Goal: Find contact information: Find contact information

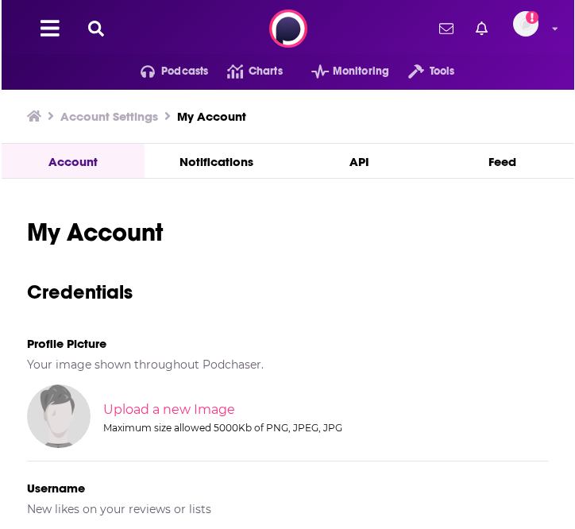
scroll to position [10, 0]
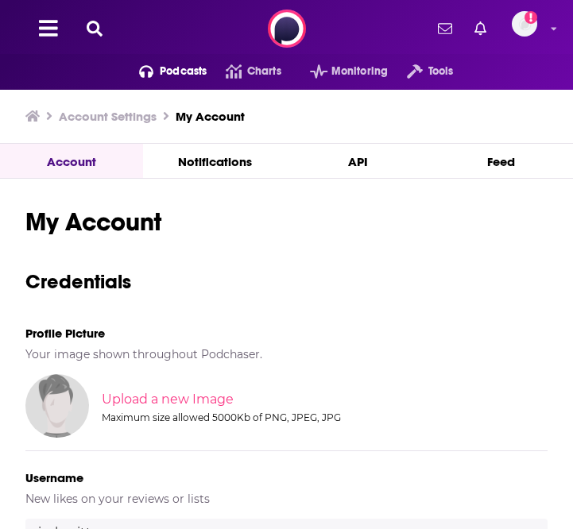
click at [179, 77] on span "Podcasts" at bounding box center [183, 71] width 47 height 22
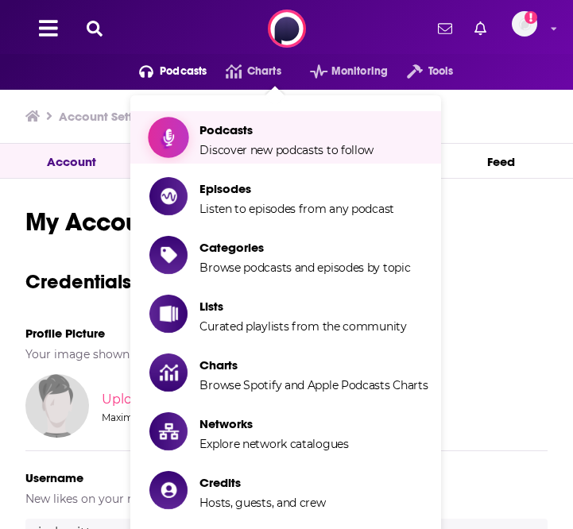
click at [216, 138] on span "Podcasts Discover new podcasts to follow" at bounding box center [286, 138] width 174 height 40
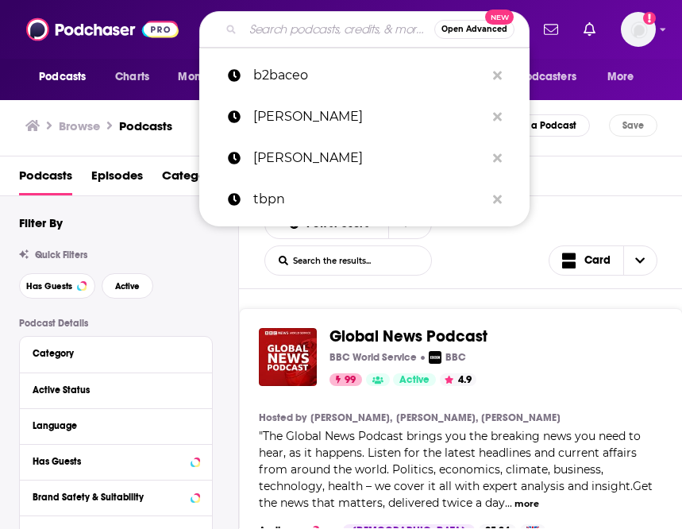
click at [318, 30] on input "Search podcasts, credits, & more..." at bounding box center [338, 29] width 191 height 25
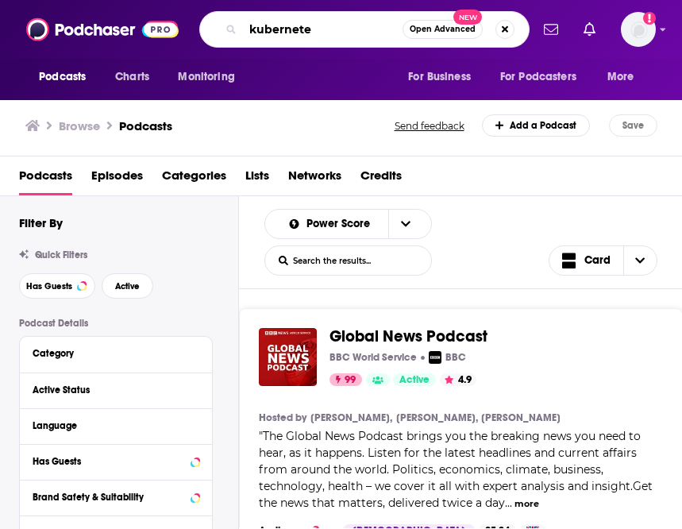
type input "kubernetes"
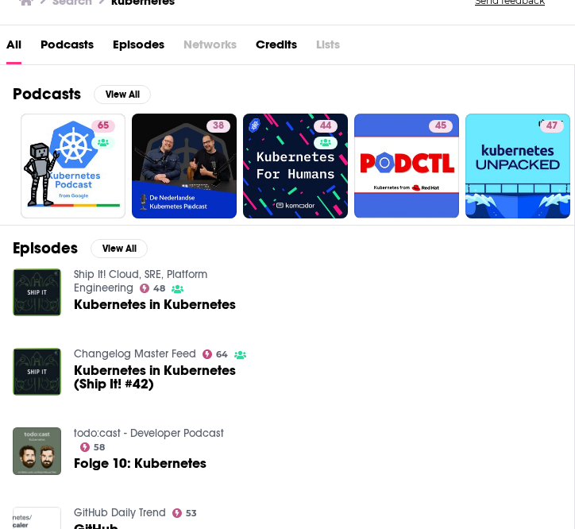
scroll to position [118, 0]
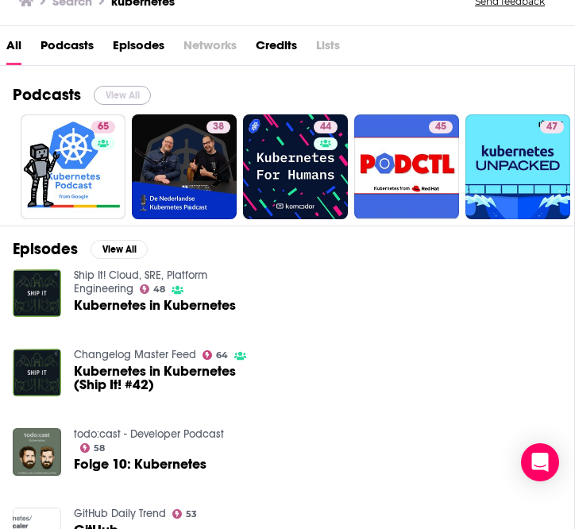
click at [115, 95] on button "View All" at bounding box center [122, 95] width 57 height 19
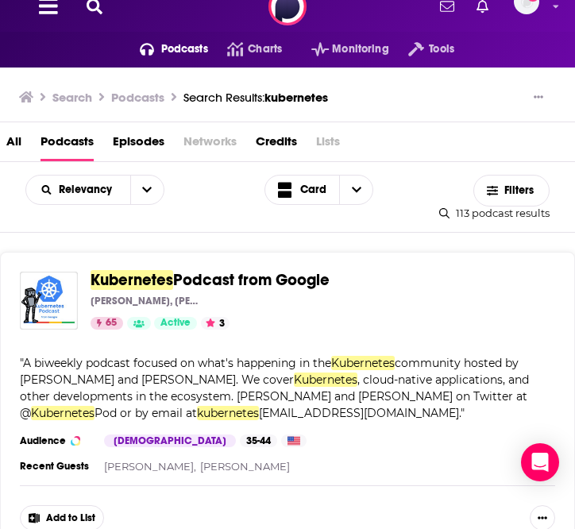
scroll to position [32, 0]
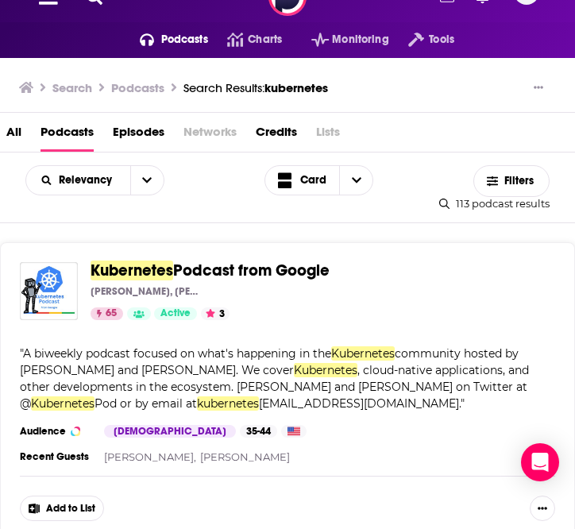
click at [291, 275] on span "Podcast from Google" at bounding box center [251, 271] width 156 height 20
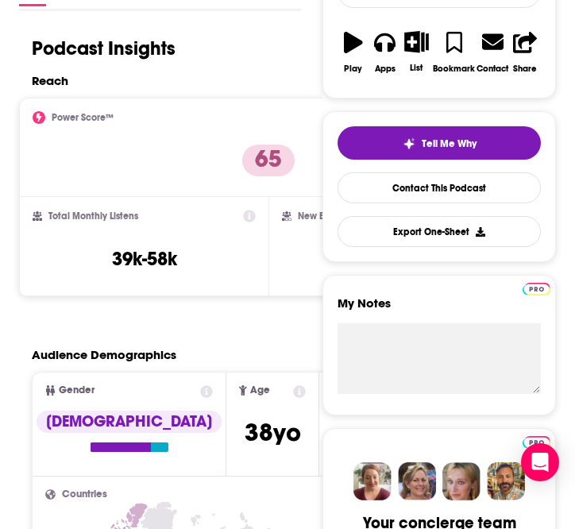
scroll to position [14, 0]
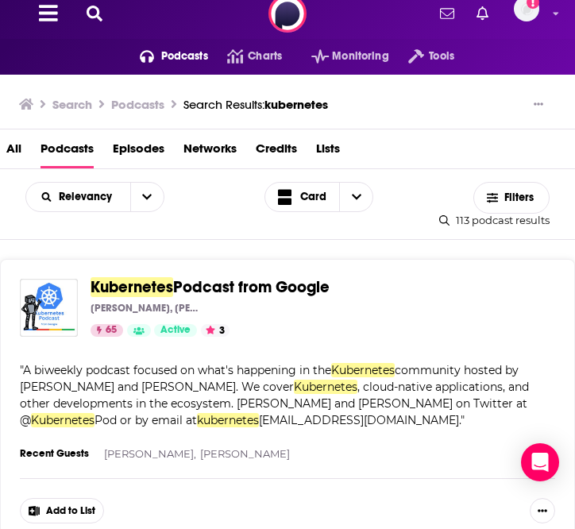
scroll to position [22, 0]
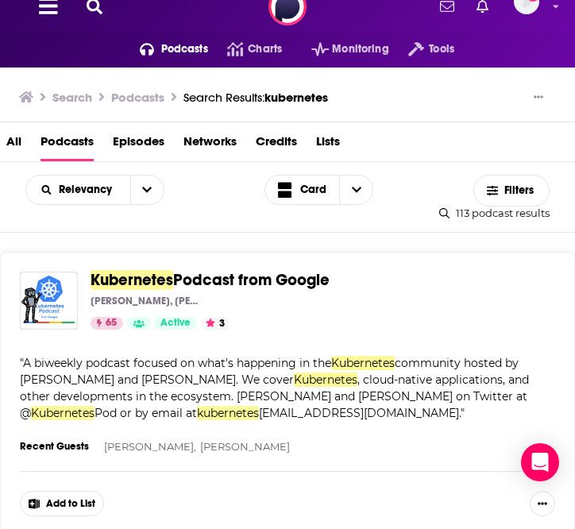
click at [160, 284] on span "Kubernetes" at bounding box center [132, 280] width 83 height 20
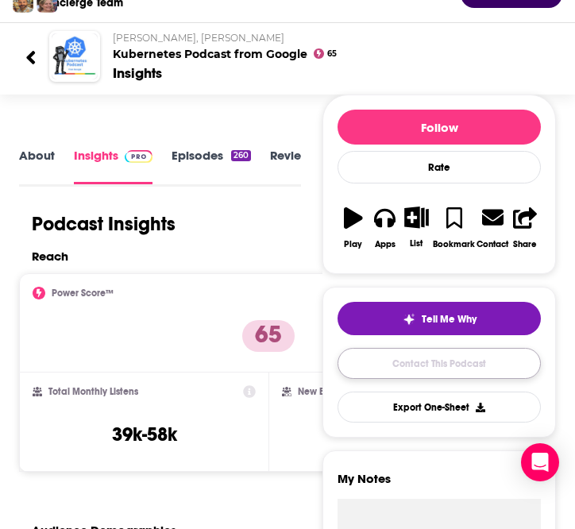
click at [413, 374] on link "Contact This Podcast" at bounding box center [439, 363] width 203 height 31
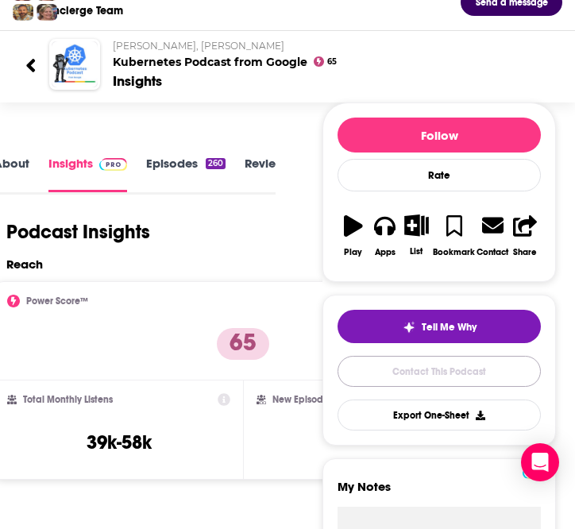
scroll to position [118, 0]
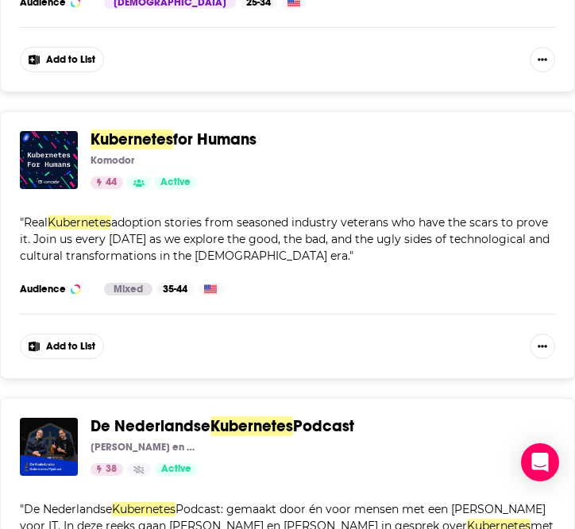
scroll to position [1076, 0]
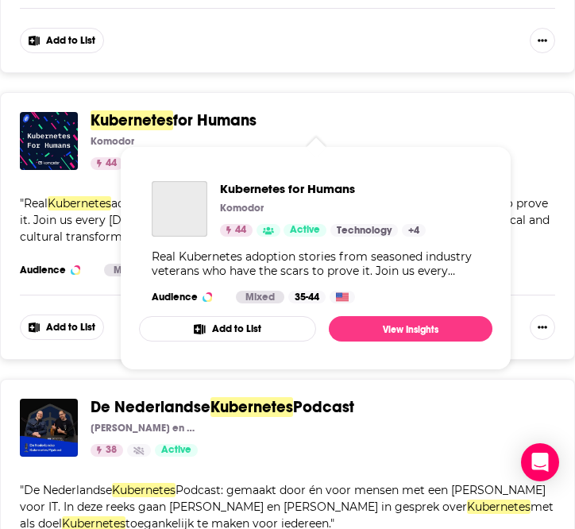
click at [165, 115] on span "Kubernetes" at bounding box center [132, 120] width 83 height 20
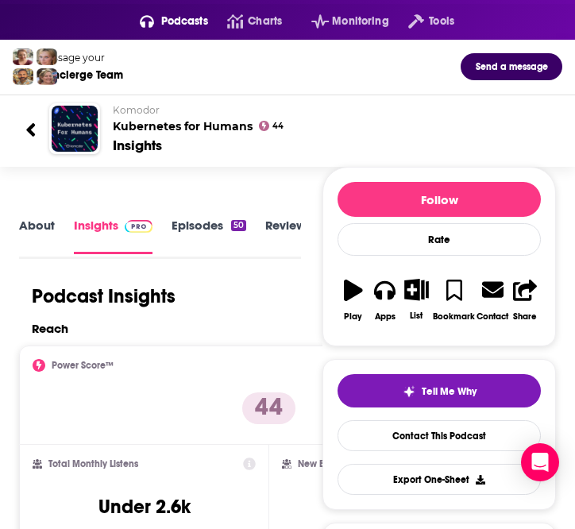
scroll to position [60, 0]
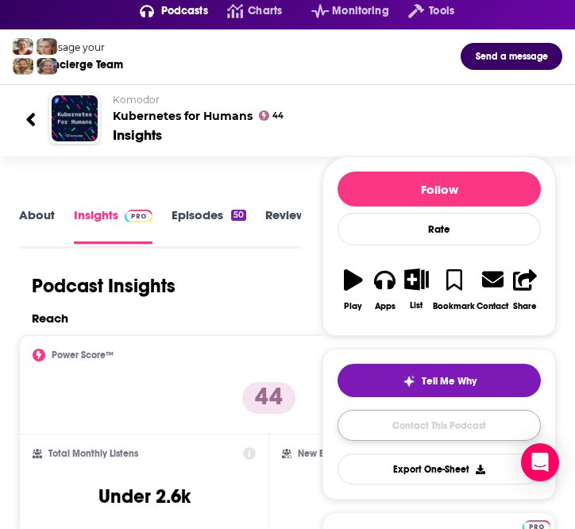
click at [438, 423] on link "Contact This Podcast" at bounding box center [439, 425] width 203 height 31
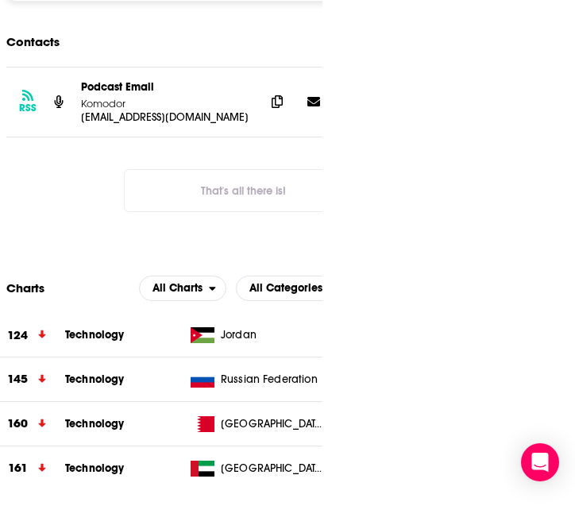
scroll to position [1641, 0]
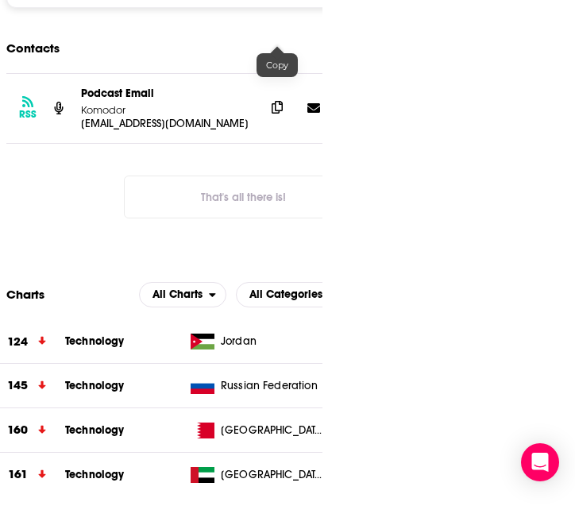
click at [274, 101] on icon at bounding box center [277, 107] width 11 height 13
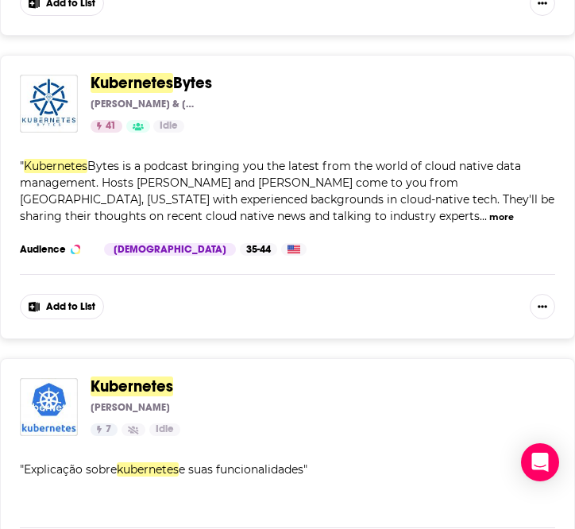
scroll to position [1679, 0]
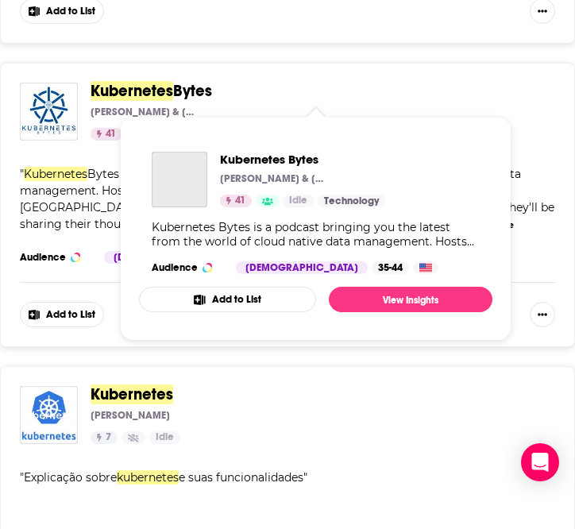
click at [193, 87] on span "Bytes" at bounding box center [192, 91] width 39 height 20
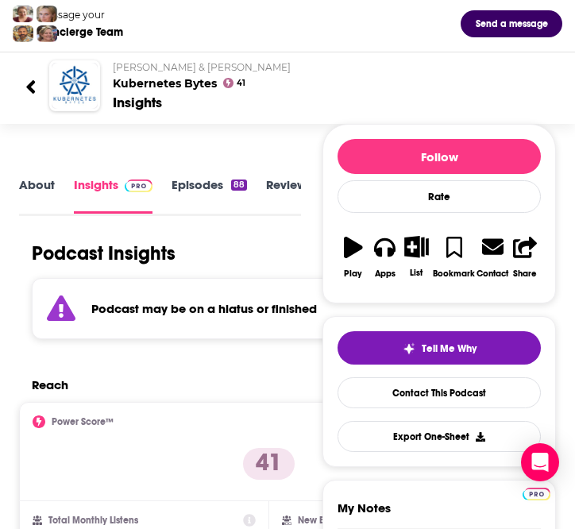
scroll to position [94, 0]
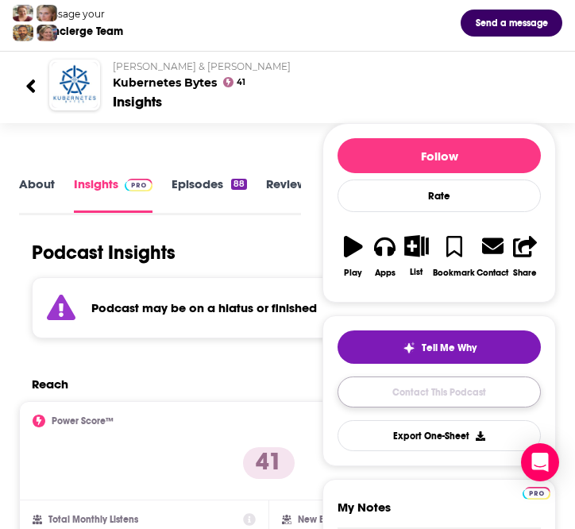
click at [439, 400] on link "Contact This Podcast" at bounding box center [439, 392] width 203 height 31
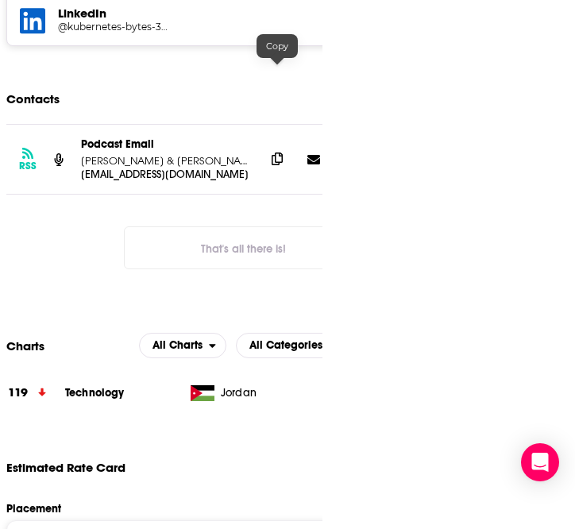
click at [284, 147] on span at bounding box center [277, 159] width 24 height 24
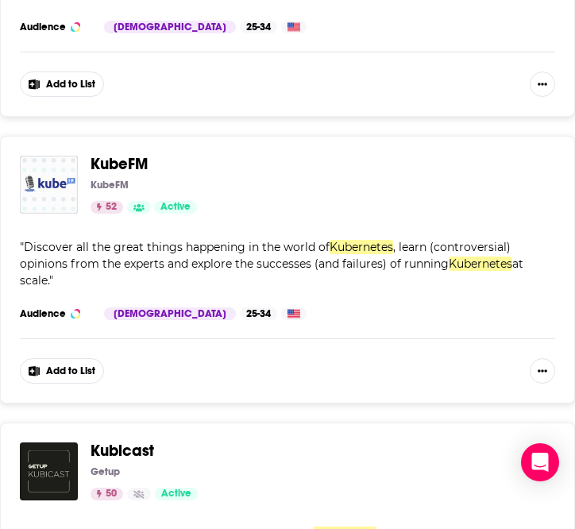
scroll to position [5063, 0]
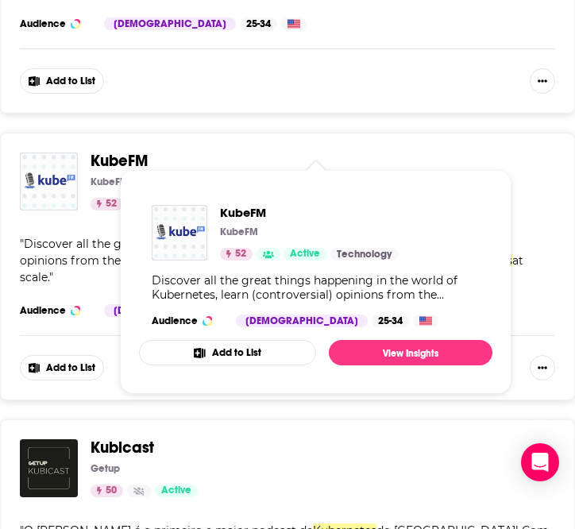
click at [129, 151] on span "KubeFM" at bounding box center [119, 161] width 57 height 20
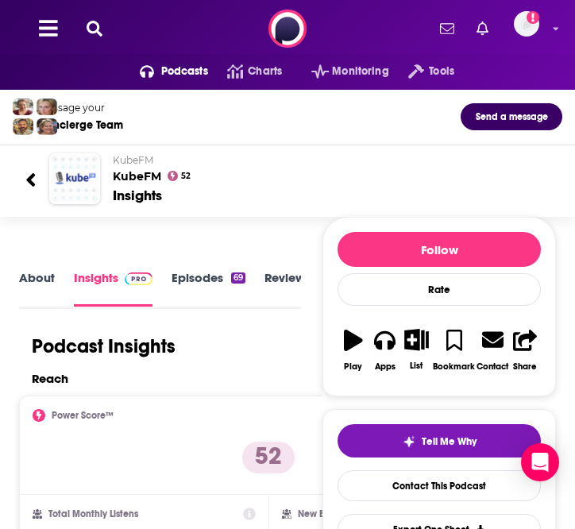
scroll to position [2, 0]
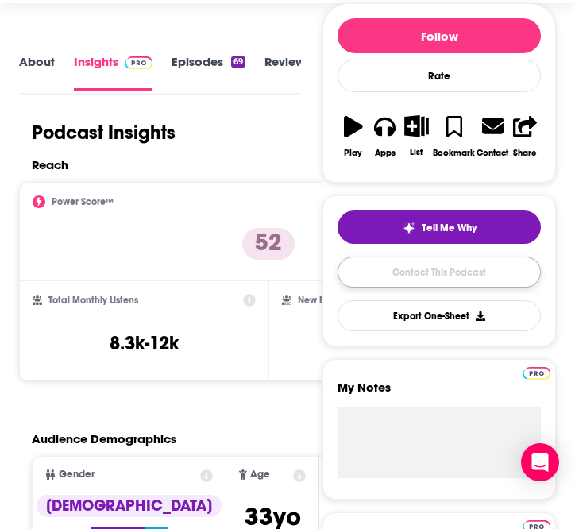
click at [418, 272] on link "Contact This Podcast" at bounding box center [439, 272] width 203 height 31
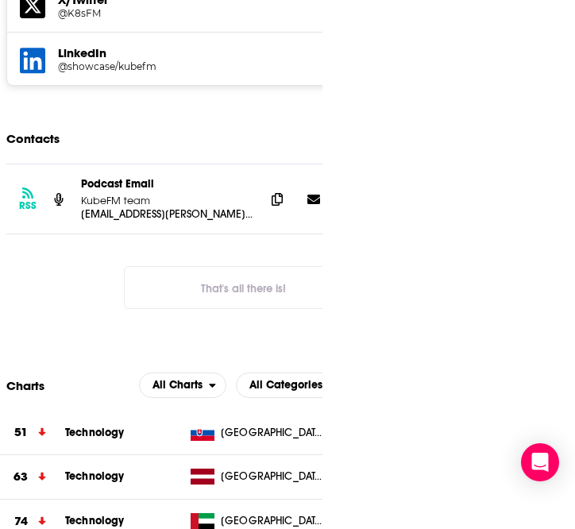
scroll to position [1614, 0]
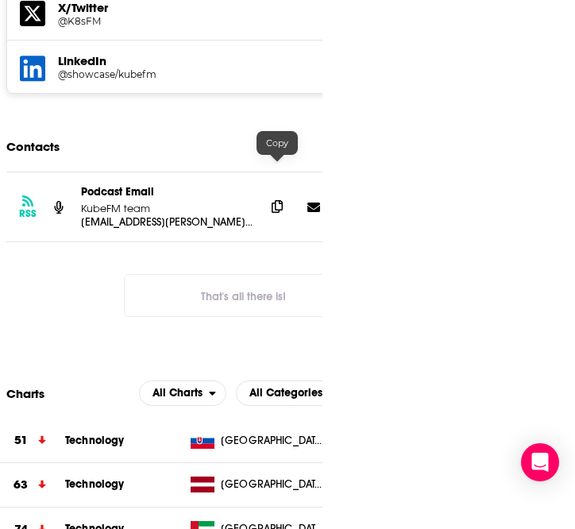
click at [277, 200] on icon at bounding box center [277, 206] width 11 height 13
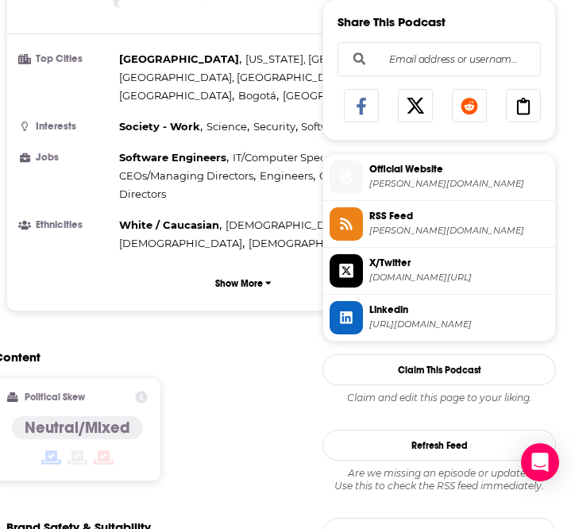
scroll to position [851, 0]
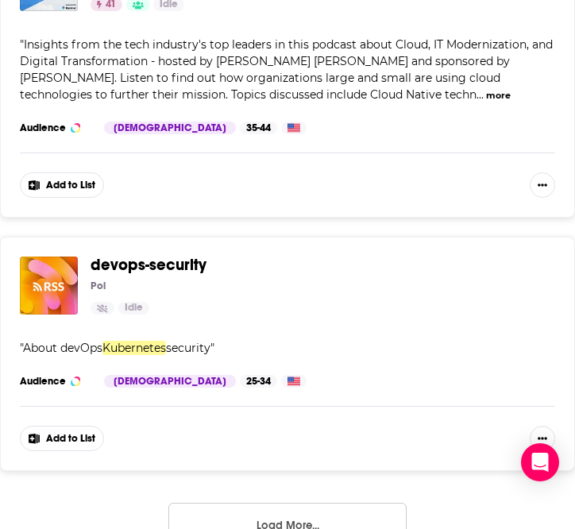
scroll to position [6981, 0]
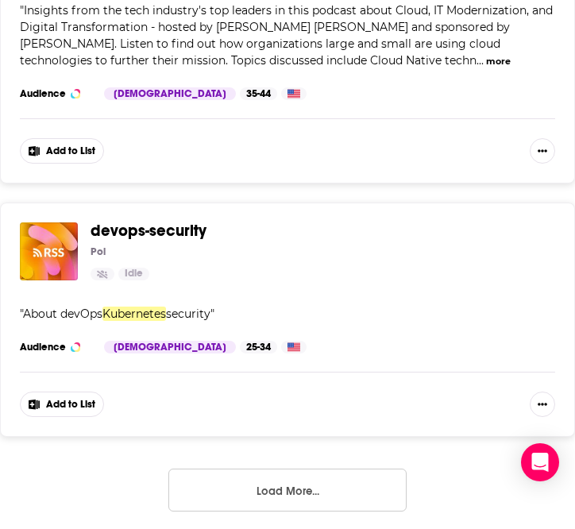
click at [272, 469] on button "Load More..." at bounding box center [287, 490] width 238 height 43
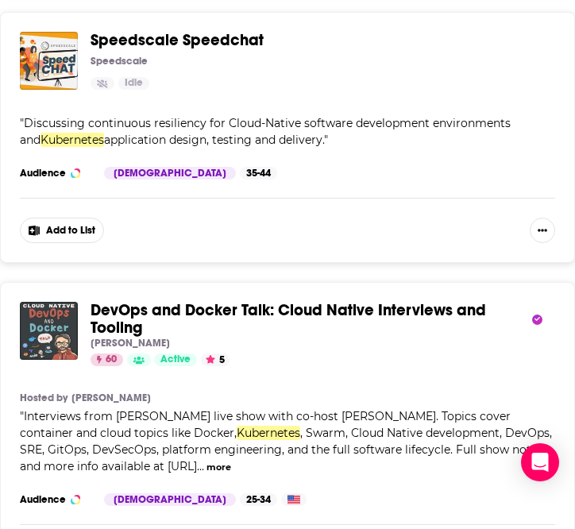
scroll to position [10879, 0]
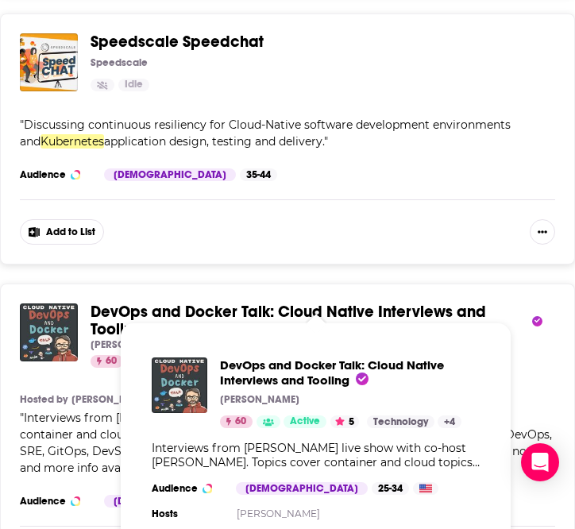
click at [189, 302] on span "DevOps and Docker Talk: Cloud Native Interviews and Tooling" at bounding box center [289, 320] width 396 height 37
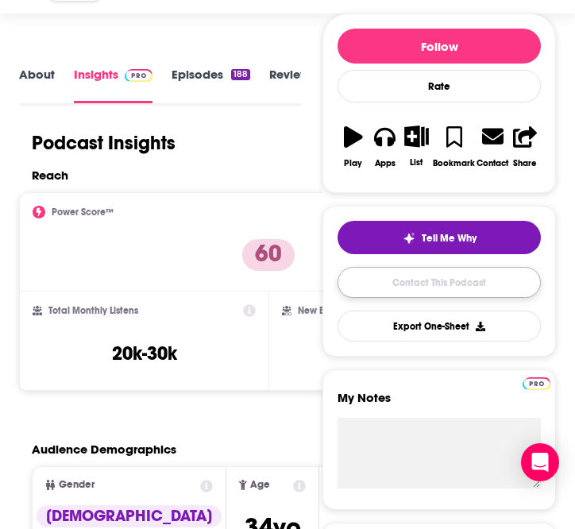
click at [427, 272] on link "Contact This Podcast" at bounding box center [439, 282] width 203 height 31
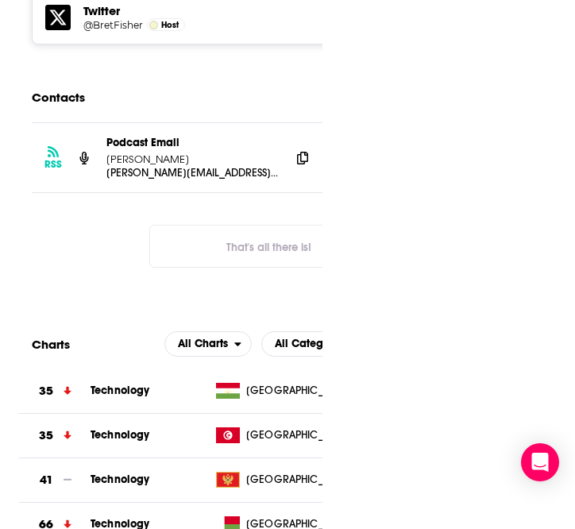
scroll to position [0, 25]
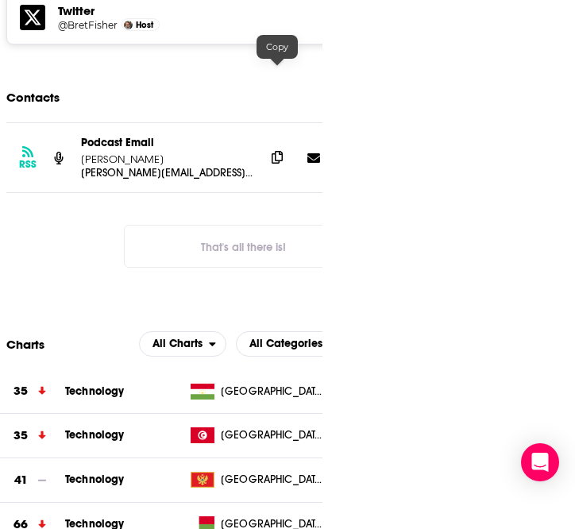
click at [278, 151] on icon at bounding box center [277, 157] width 11 height 13
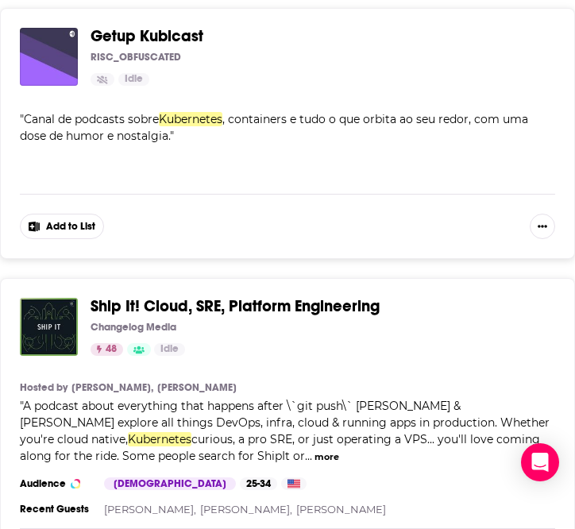
scroll to position [11580, 0]
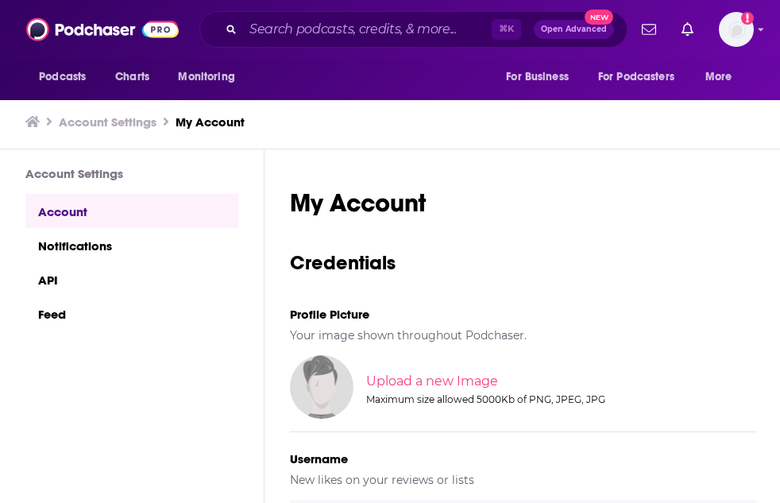
click at [315, 43] on div "⌘ K Open Advanced New" at bounding box center [413, 29] width 428 height 37
click at [315, 35] on input "Search podcasts, credits, & more..." at bounding box center [367, 29] width 249 height 25
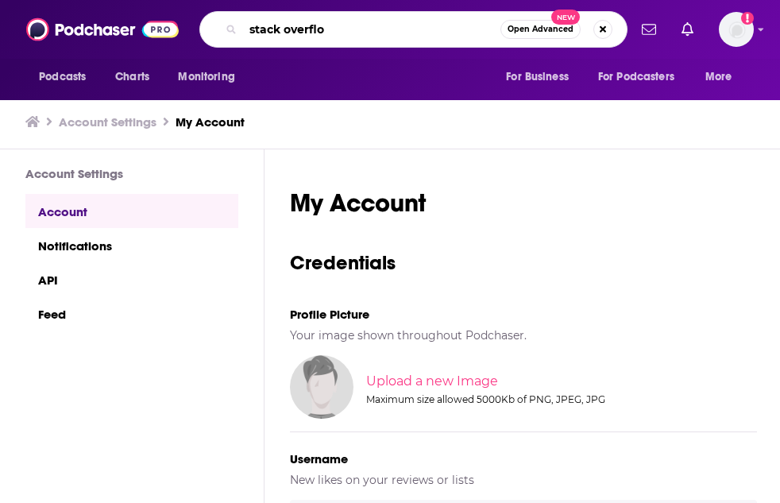
type input "stack overflow"
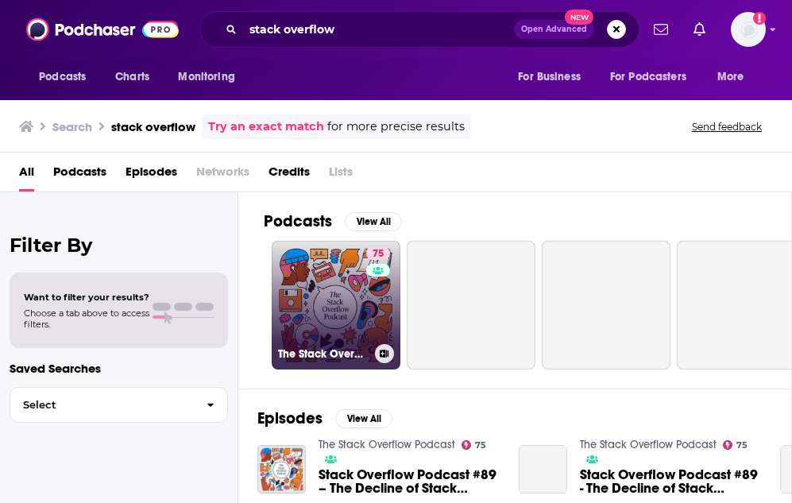
click at [324, 265] on link "75 The Stack Overflow Podcast" at bounding box center [336, 305] width 129 height 129
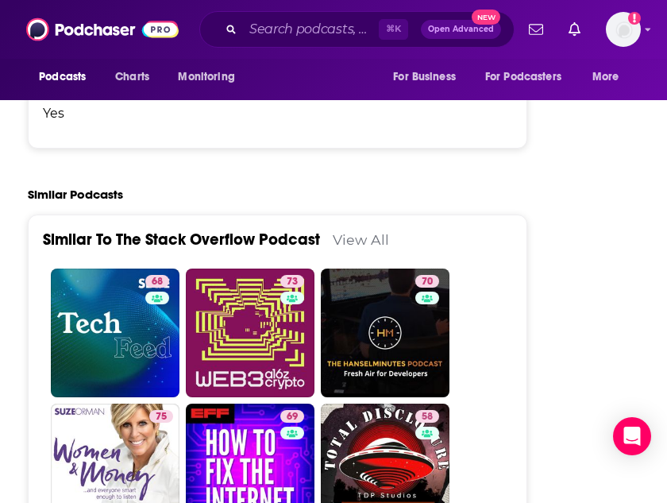
scroll to position [4995, 0]
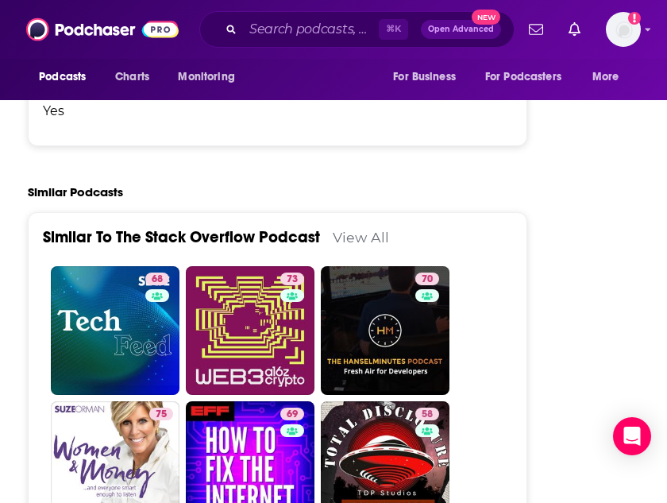
click at [358, 229] on link "View All" at bounding box center [361, 237] width 56 height 17
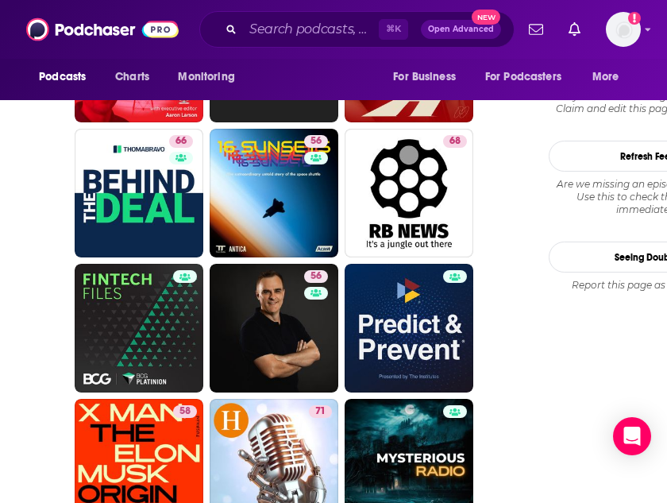
scroll to position [2196, 0]
